Goal: Task Accomplishment & Management: Manage account settings

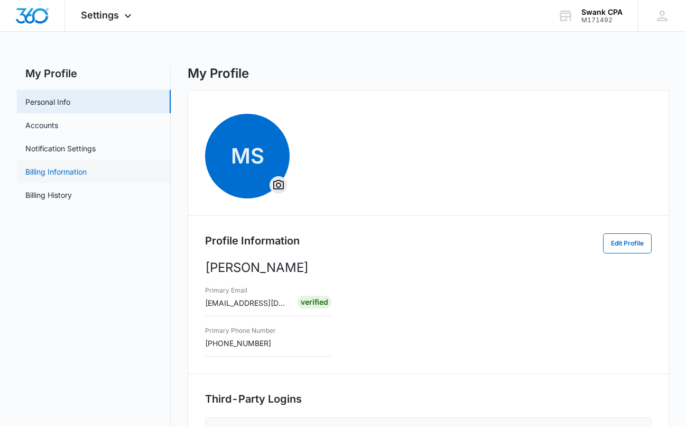
click at [72, 172] on link "Billing Information" at bounding box center [55, 171] width 61 height 11
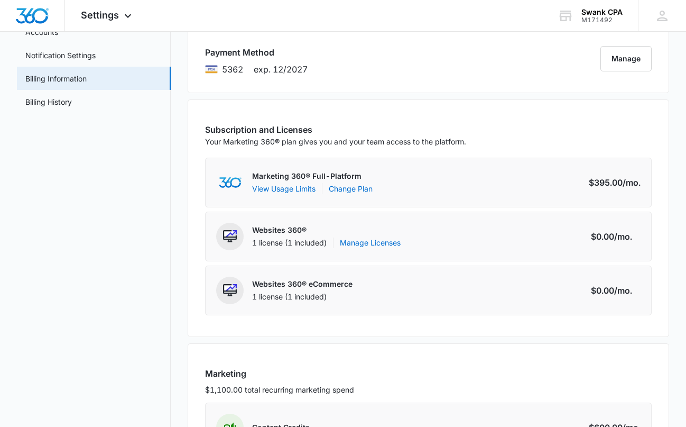
scroll to position [92, 0]
click at [301, 190] on button "View Usage Limits" at bounding box center [283, 188] width 63 height 11
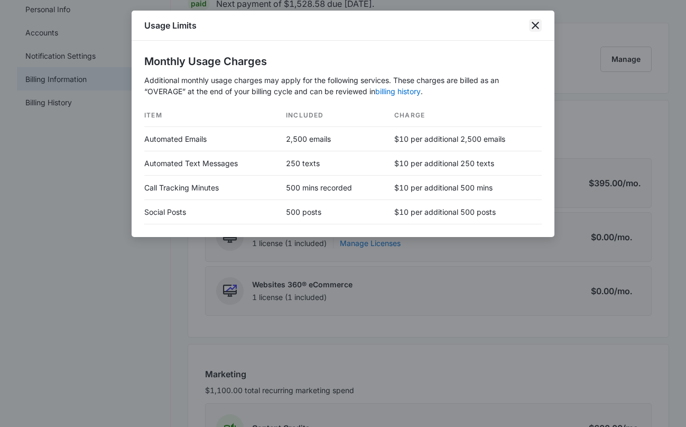
click at [535, 29] on icon "close" at bounding box center [535, 25] width 13 height 13
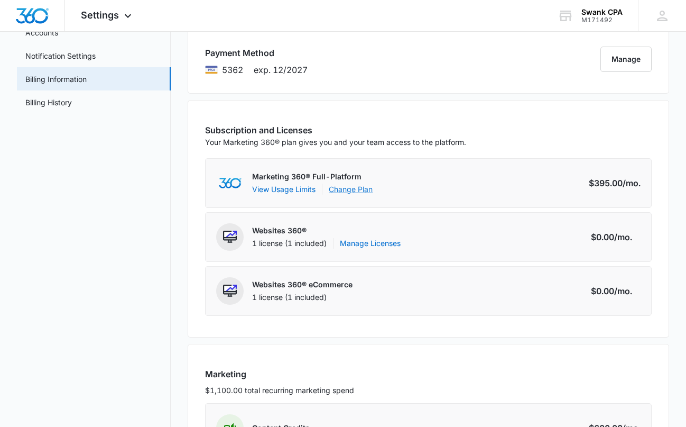
click at [344, 191] on link "Change Plan" at bounding box center [351, 188] width 44 height 11
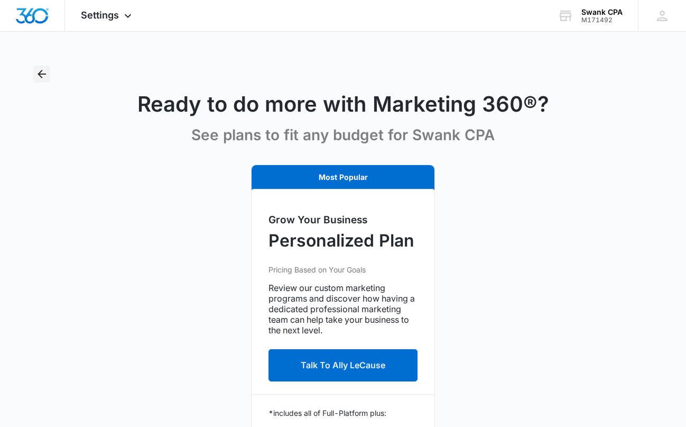
click at [41, 72] on icon "Back" at bounding box center [41, 74] width 13 height 13
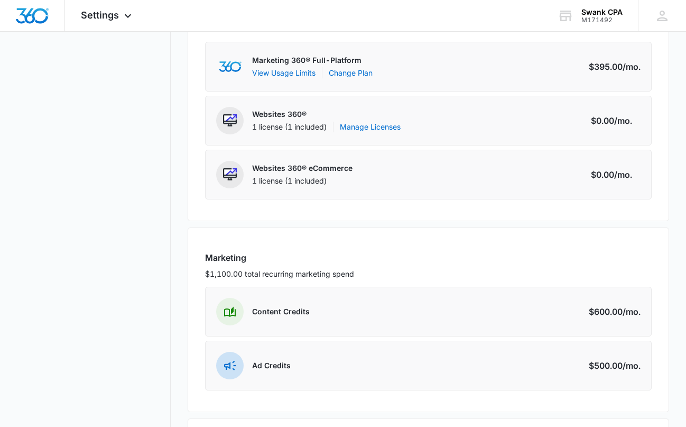
scroll to position [293, 0]
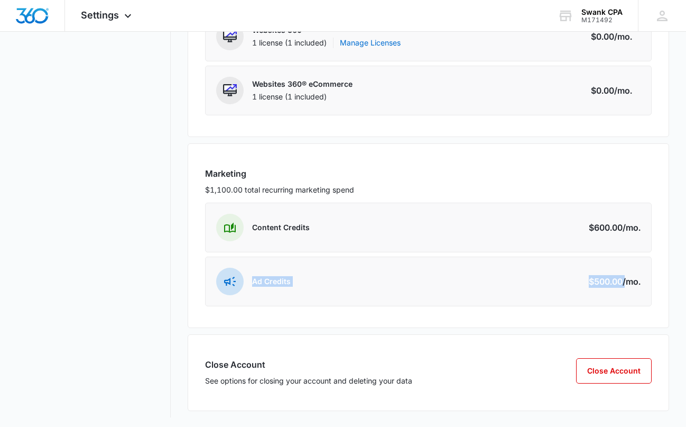
drag, startPoint x: 253, startPoint y: 281, endPoint x: 648, endPoint y: 283, distance: 394.8
click at [622, 285] on div "Ad Credits Amount $500.00 /mo." at bounding box center [428, 281] width 446 height 50
click at [651, 282] on div "Marketing $1,100.00 total recurring marketing spend Content Credits Amount $600…" at bounding box center [428, 235] width 481 height 184
drag, startPoint x: 615, startPoint y: 283, endPoint x: 305, endPoint y: 280, distance: 310.3
click at [293, 274] on div "Ad Credits Amount $500.00 /mo." at bounding box center [428, 281] width 446 height 50
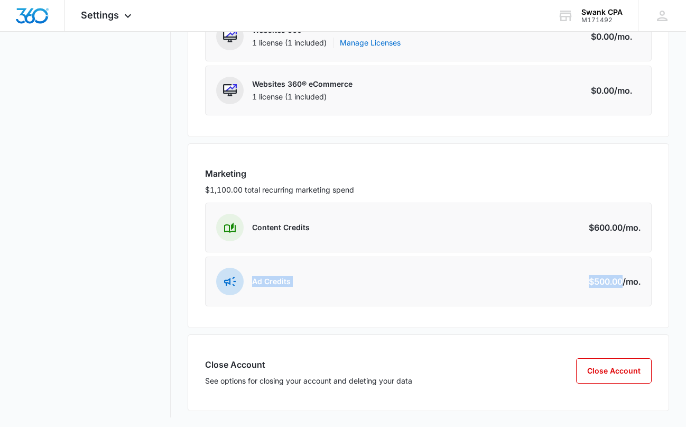
click at [316, 286] on div "Ad Credits Amount $500.00 /mo." at bounding box center [428, 281] width 446 height 50
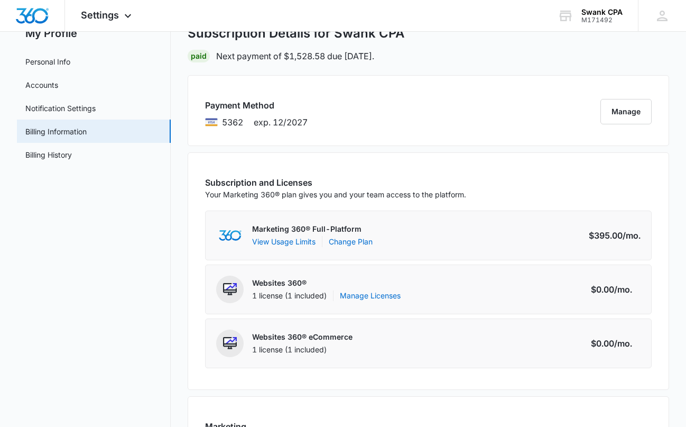
scroll to position [0, 0]
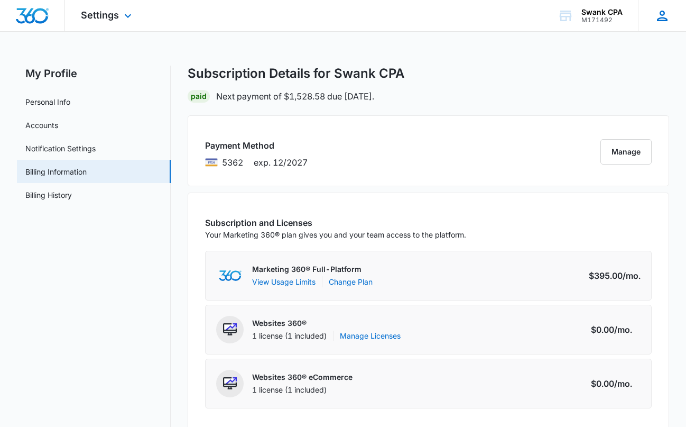
click at [650, 18] on div "[PERSON_NAME] [EMAIL_ADDRESS][DOMAIN_NAME] My Profile Notifications Support Log…" at bounding box center [662, 15] width 48 height 31
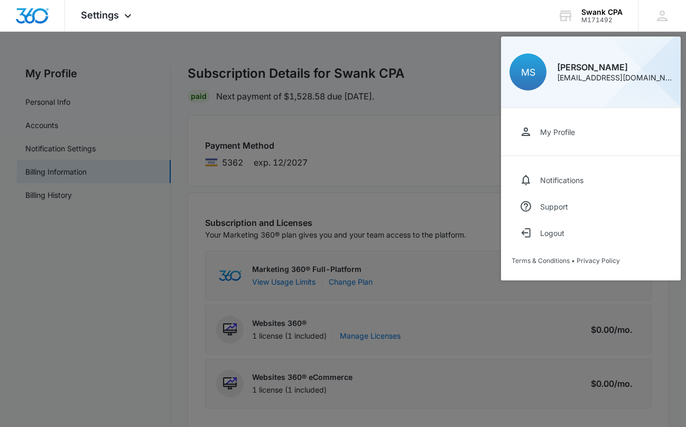
click at [286, 98] on div at bounding box center [343, 213] width 686 height 427
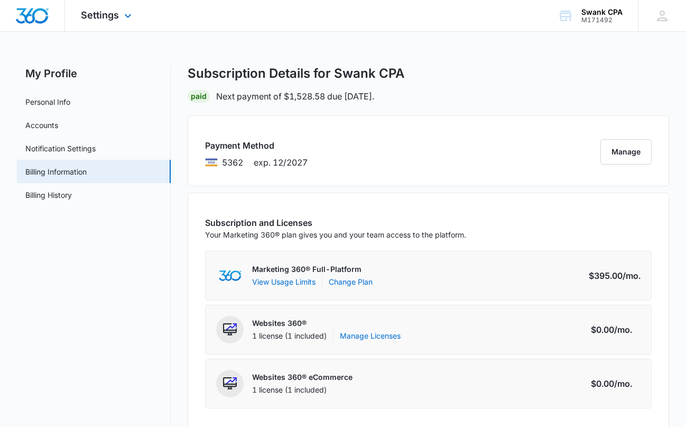
click at [59, 19] on div at bounding box center [32, 15] width 65 height 31
click at [113, 14] on span "Settings" at bounding box center [100, 15] width 38 height 11
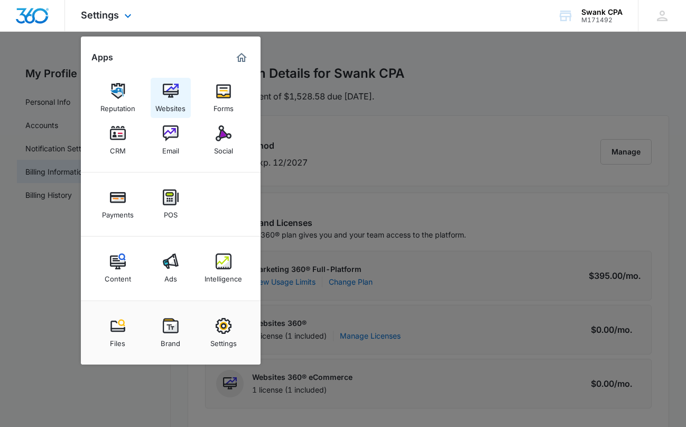
click at [167, 91] on img at bounding box center [171, 91] width 16 height 16
